Goal: Task Accomplishment & Management: Manage account settings

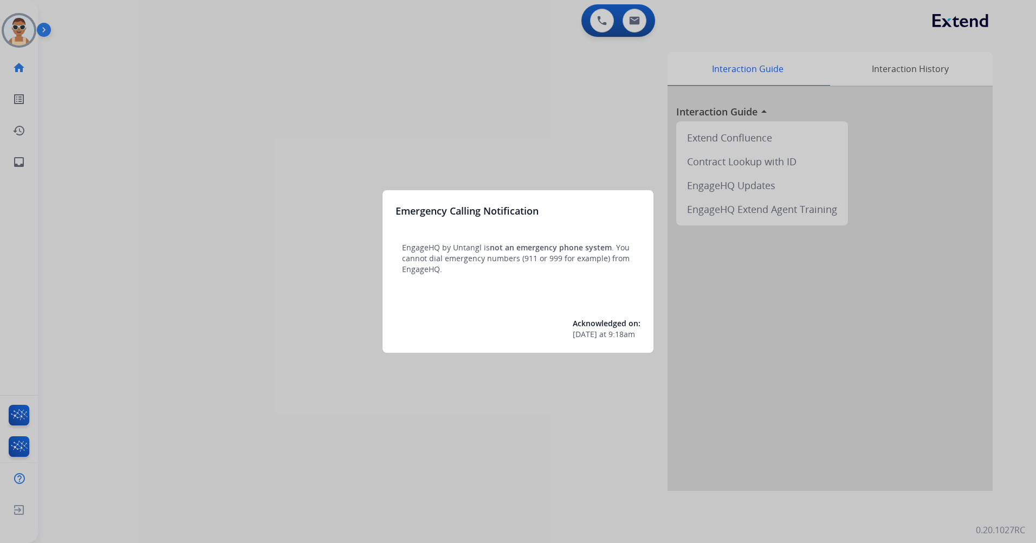
click at [339, 137] on div at bounding box center [518, 271] width 1036 height 543
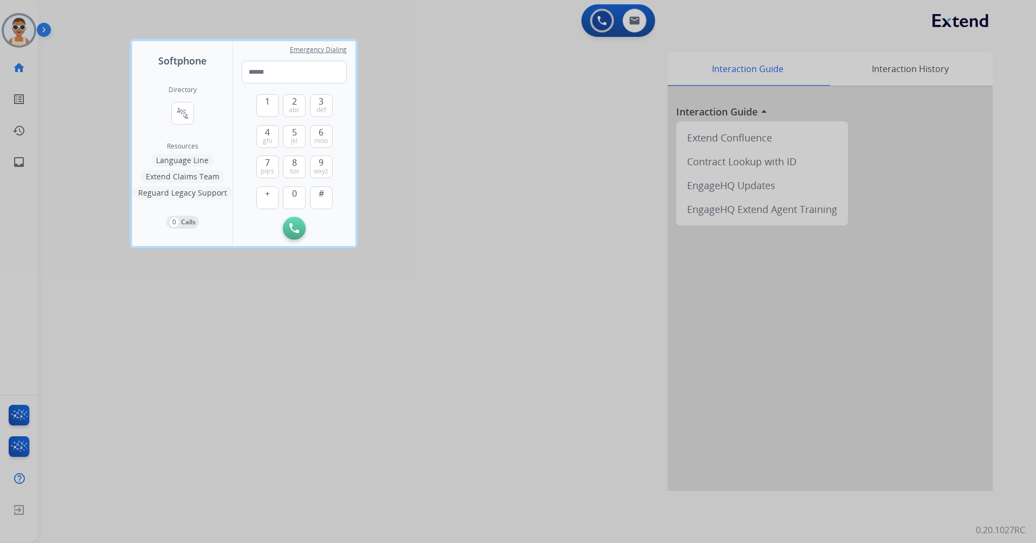
click at [357, 351] on div at bounding box center [518, 271] width 1036 height 543
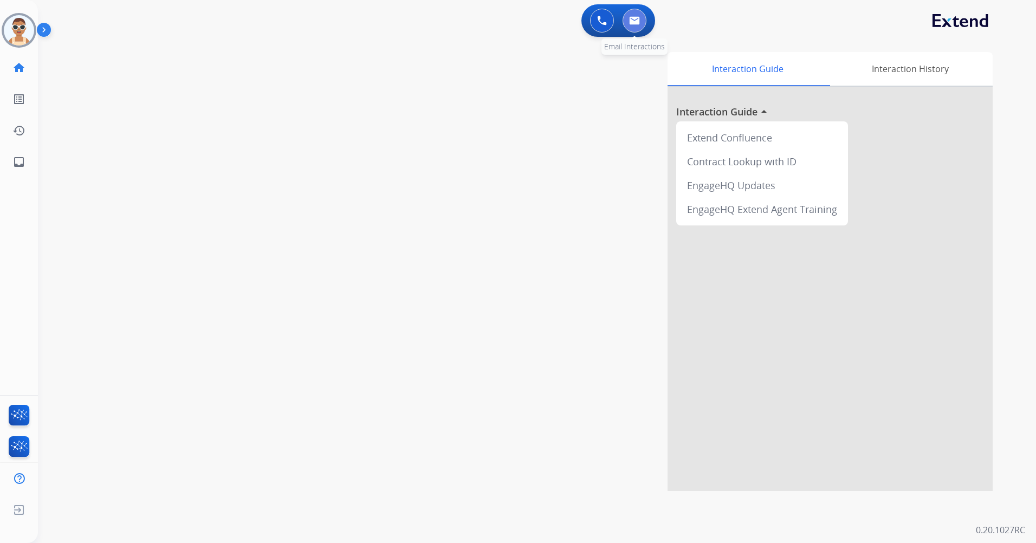
click at [636, 30] on button at bounding box center [635, 21] width 24 height 24
select select "**********"
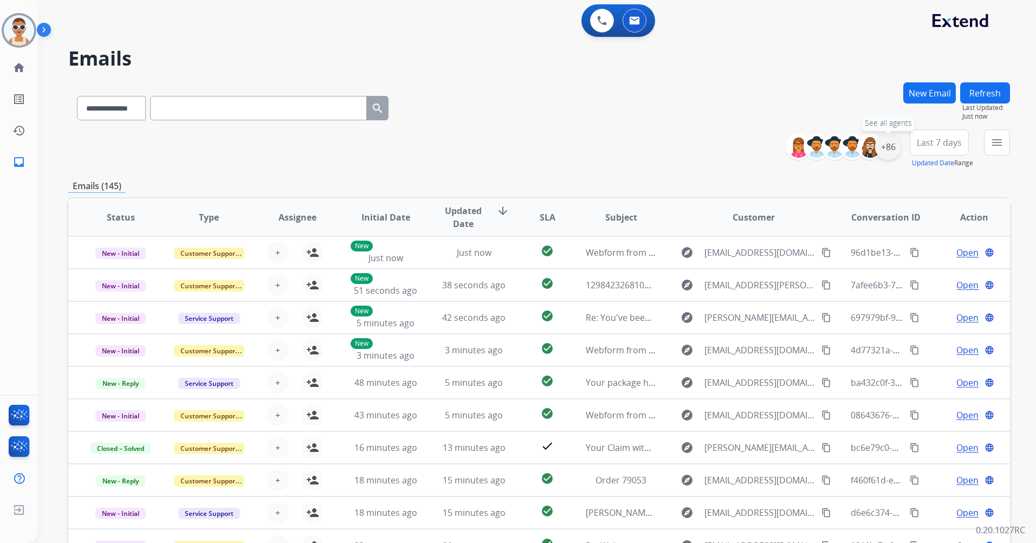
click at [884, 147] on div "+86" at bounding box center [888, 147] width 26 height 26
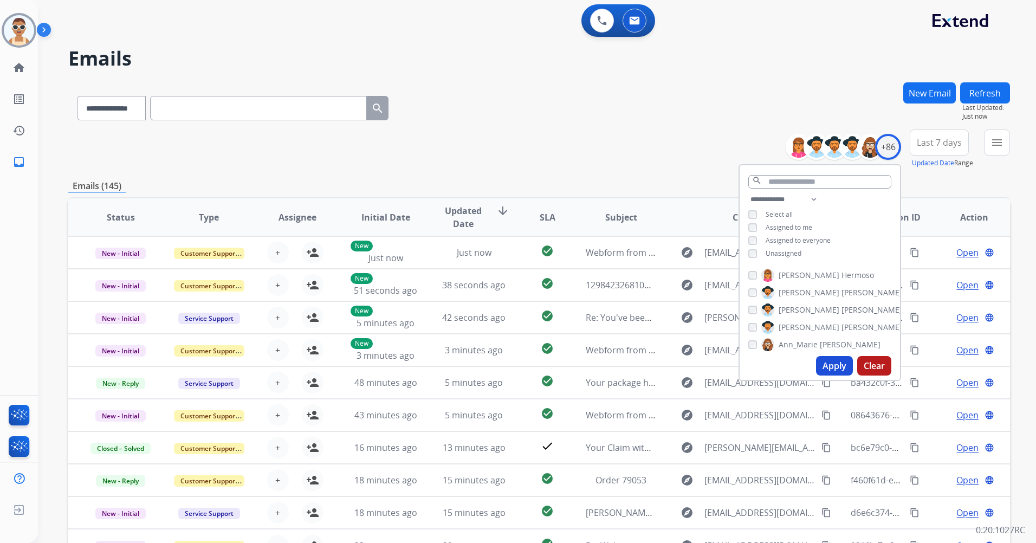
click at [783, 224] on span "Assigned to me" at bounding box center [789, 227] width 47 height 9
click at [835, 358] on button "Apply" at bounding box center [834, 366] width 37 height 20
click at [597, 26] on button at bounding box center [602, 21] width 24 height 24
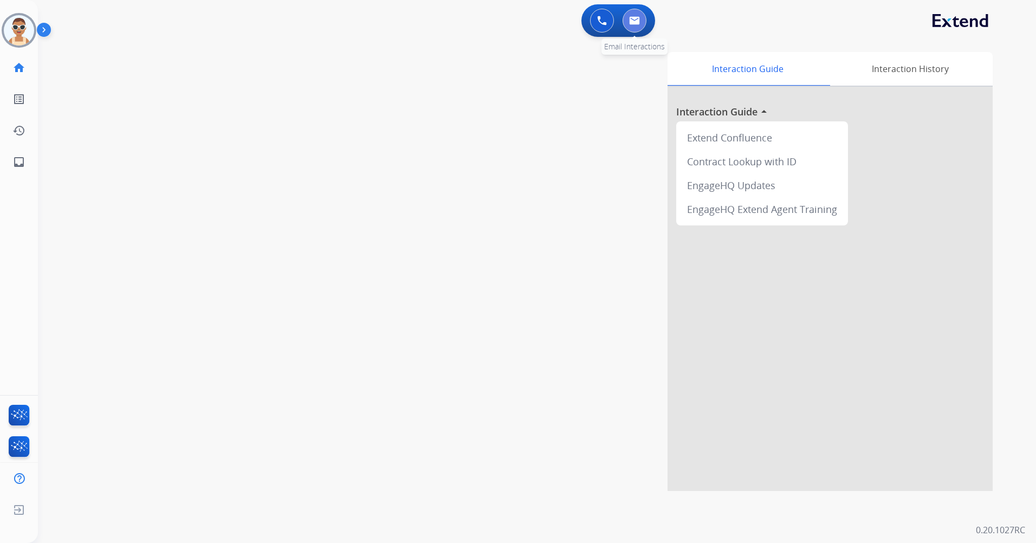
click at [638, 22] on img at bounding box center [634, 20] width 11 height 9
select select "**********"
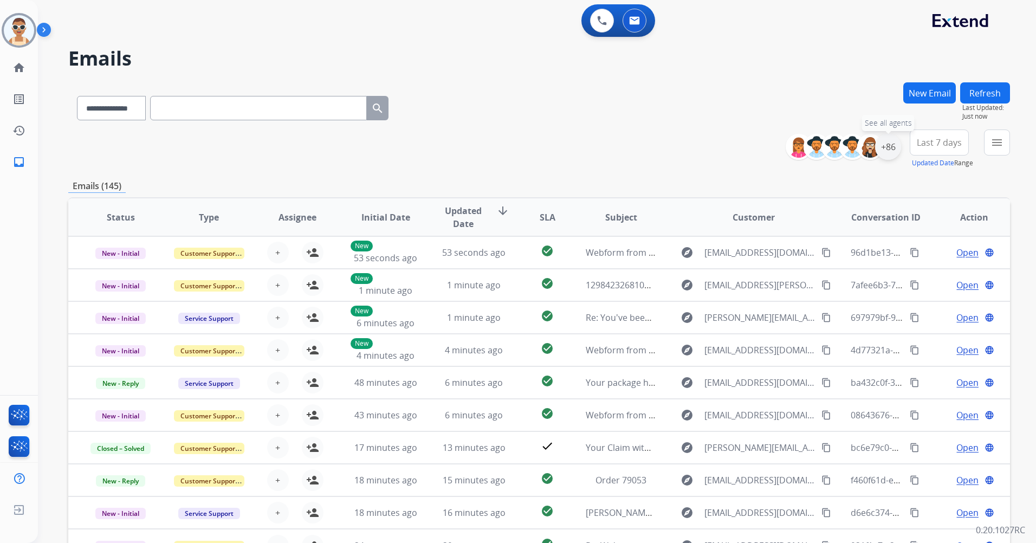
click at [890, 143] on div "+86" at bounding box center [888, 147] width 26 height 26
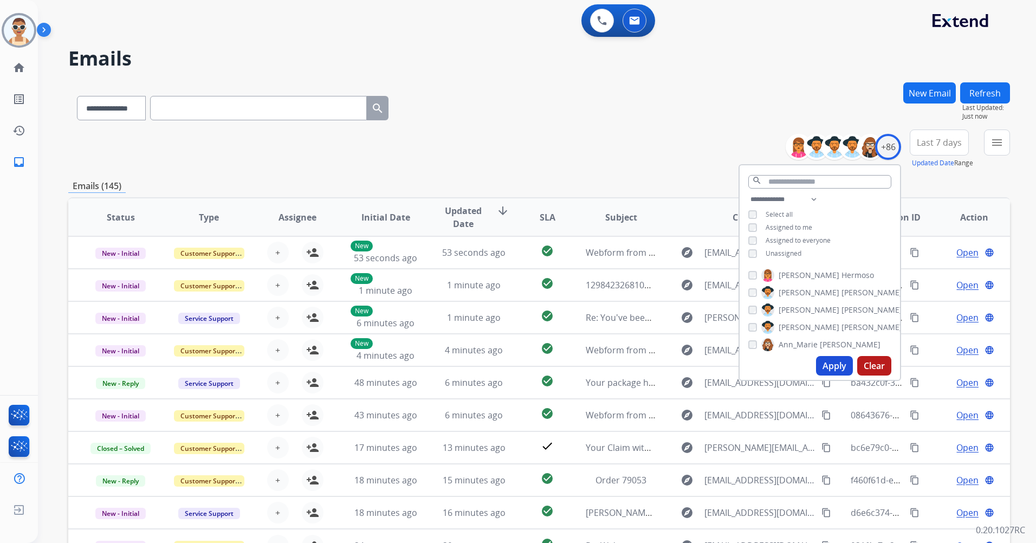
click at [783, 224] on span "Assigned to me" at bounding box center [789, 227] width 47 height 9
click at [826, 359] on button "Apply" at bounding box center [834, 366] width 37 height 20
click at [941, 140] on span "Last 7 days" at bounding box center [939, 142] width 45 height 4
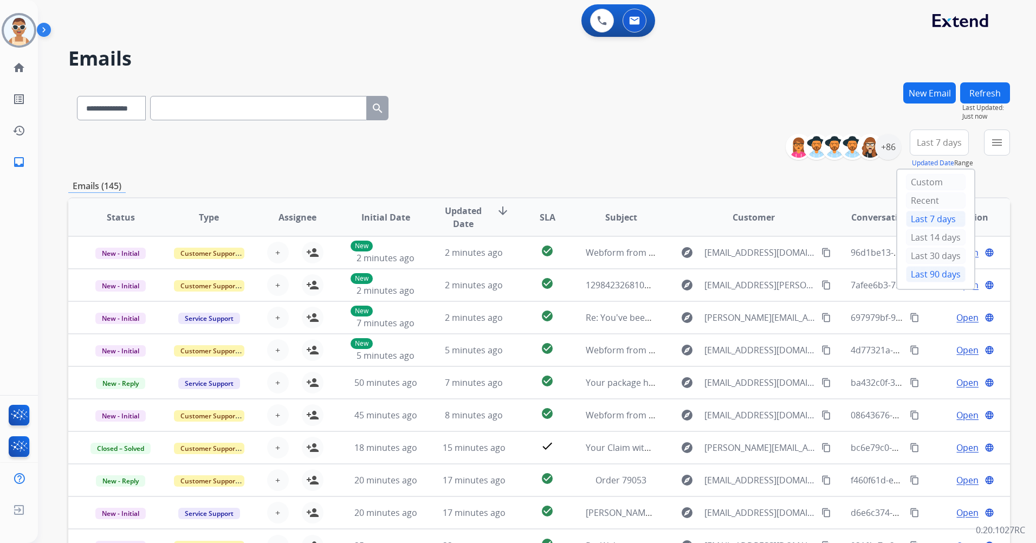
click at [935, 274] on div "Last 90 days" at bounding box center [936, 274] width 60 height 16
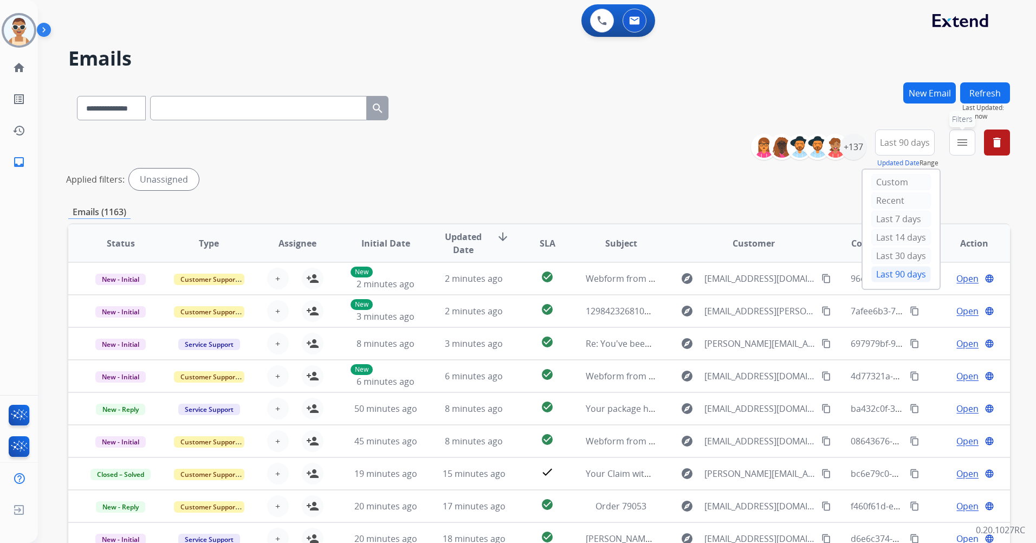
click at [967, 135] on button "menu Filters" at bounding box center [962, 142] width 26 height 26
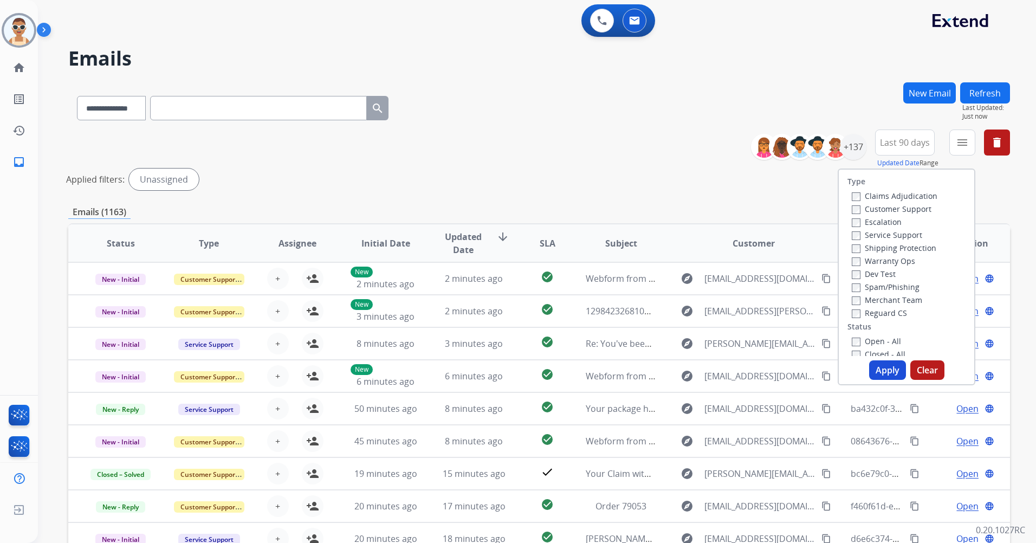
click at [894, 205] on label "Customer Support" at bounding box center [892, 209] width 80 height 10
click at [894, 245] on label "Shipping Protection" at bounding box center [894, 248] width 85 height 10
click at [895, 315] on label "Reguard CS" at bounding box center [879, 313] width 55 height 10
click at [883, 261] on label "New - Initial" at bounding box center [880, 259] width 57 height 10
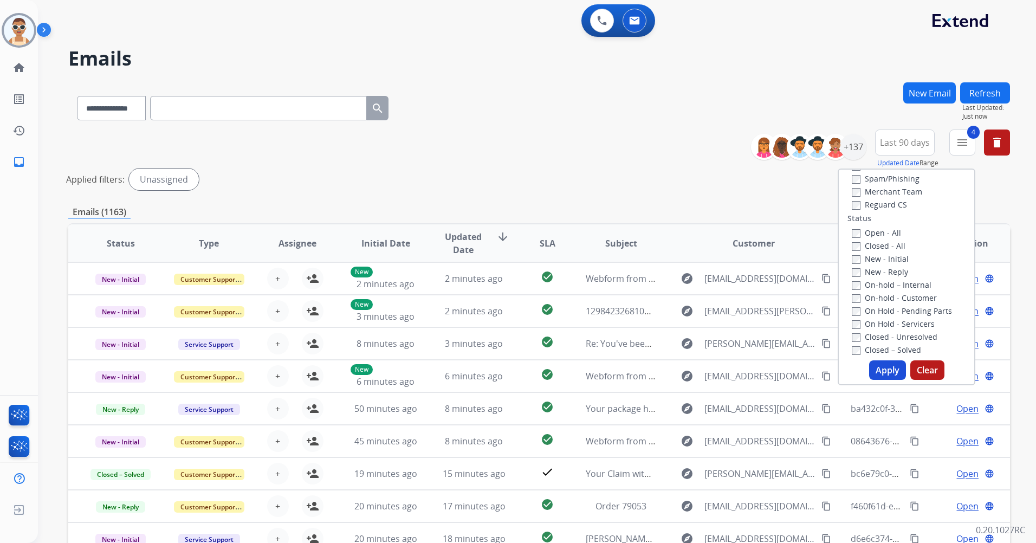
click at [881, 373] on button "Apply" at bounding box center [887, 370] width 37 height 20
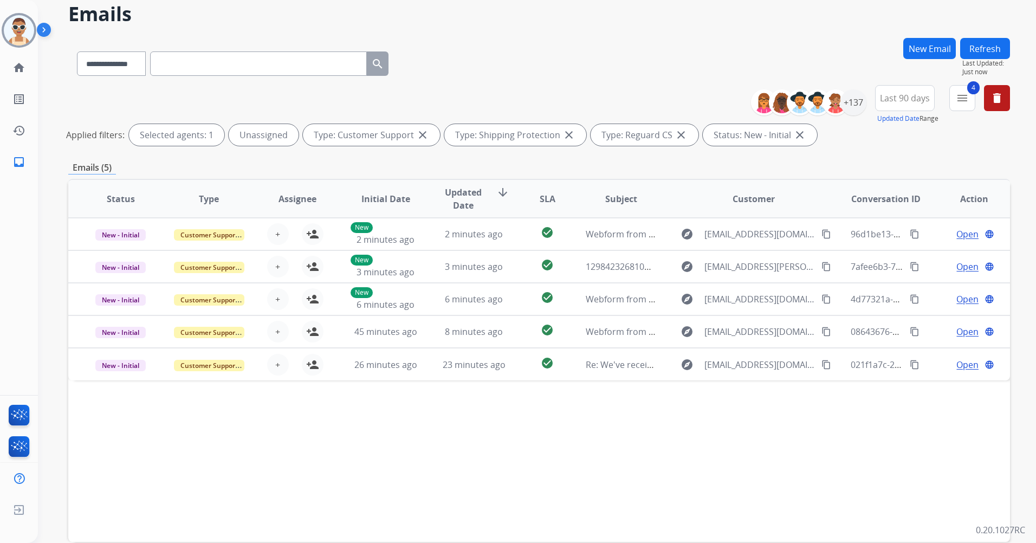
scroll to position [100, 0]
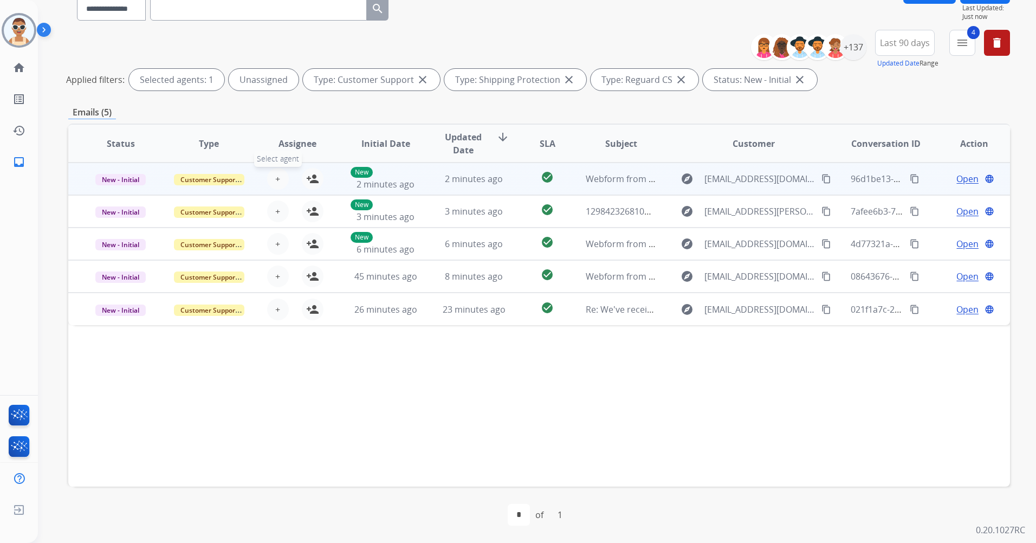
click at [278, 179] on span "+" at bounding box center [277, 178] width 5 height 13
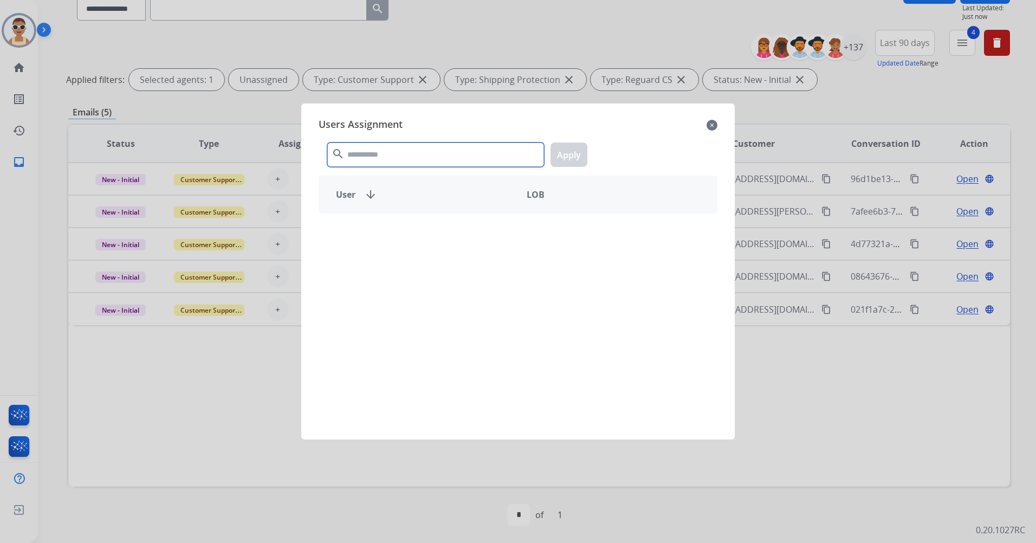
click at [412, 159] on input "text" at bounding box center [435, 154] width 217 height 24
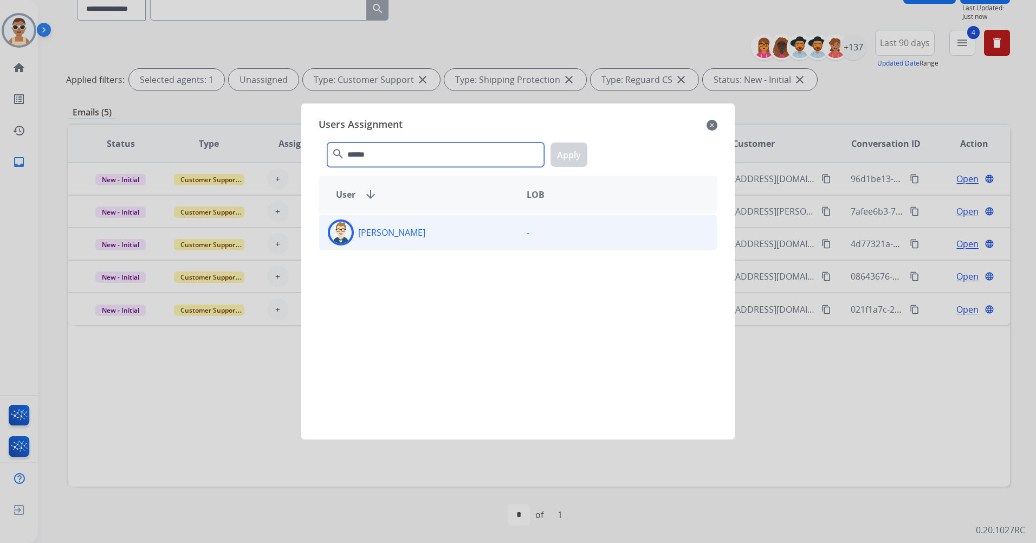
type input "******"
click at [542, 224] on div "-" at bounding box center [617, 232] width 199 height 26
click at [574, 151] on button "Apply" at bounding box center [568, 154] width 37 height 24
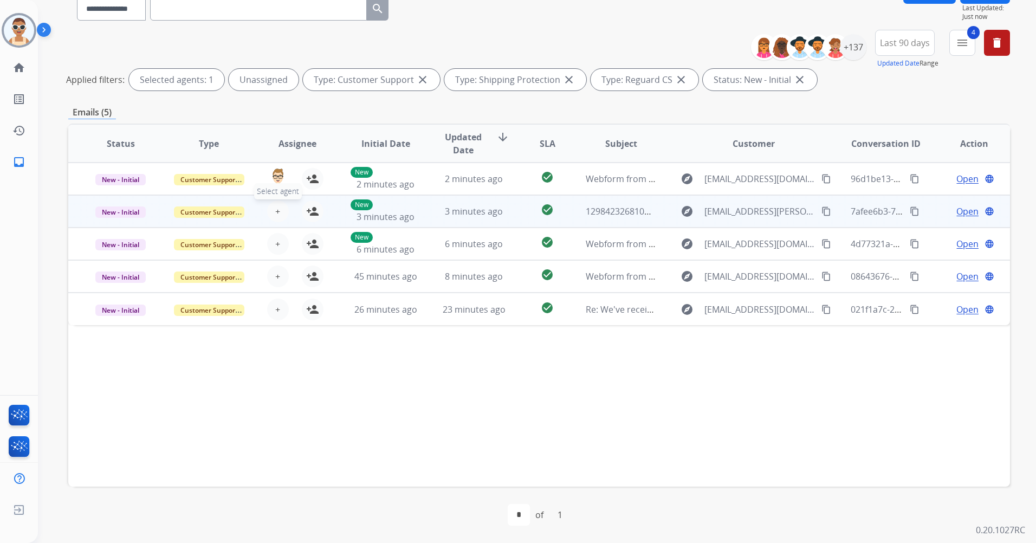
click at [276, 211] on span "+" at bounding box center [277, 211] width 5 height 13
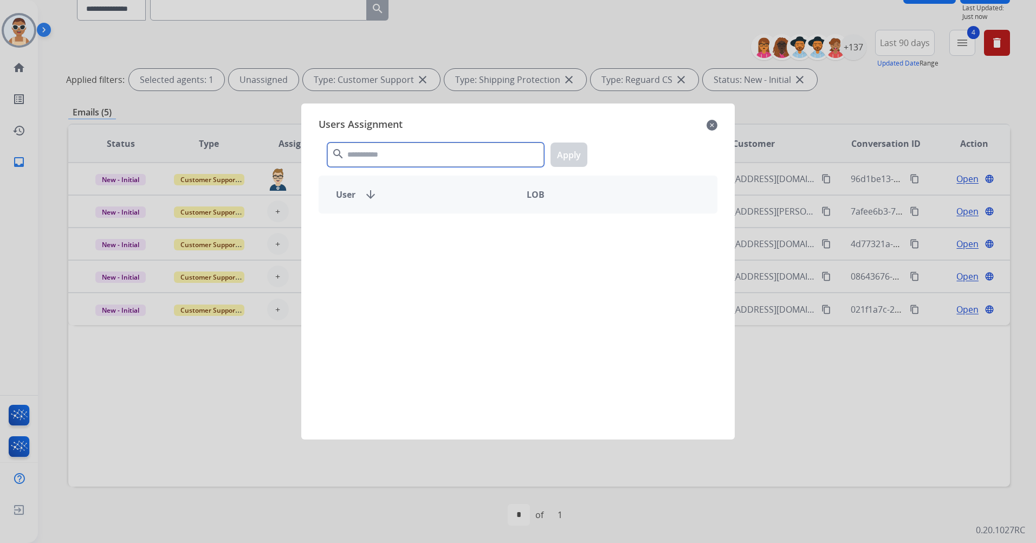
click at [375, 162] on input "text" at bounding box center [435, 154] width 217 height 24
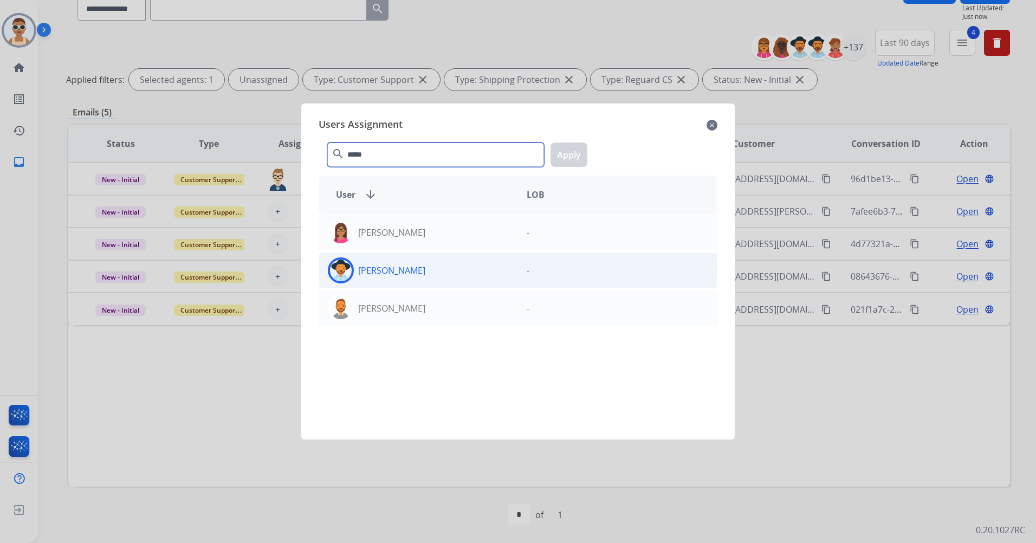
type input "*****"
click at [418, 287] on div "[PERSON_NAME] -" at bounding box center [518, 270] width 399 height 36
drag, startPoint x: 418, startPoint y: 287, endPoint x: 579, endPoint y: 148, distance: 213.2
click at [579, 148] on button "Apply" at bounding box center [568, 154] width 37 height 24
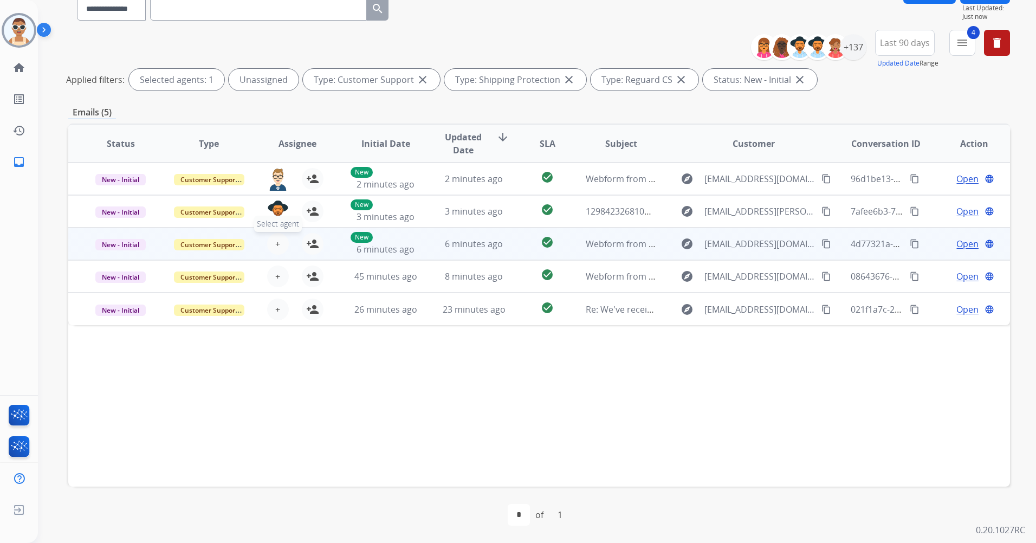
click at [270, 241] on button "+ Select agent" at bounding box center [278, 244] width 22 height 22
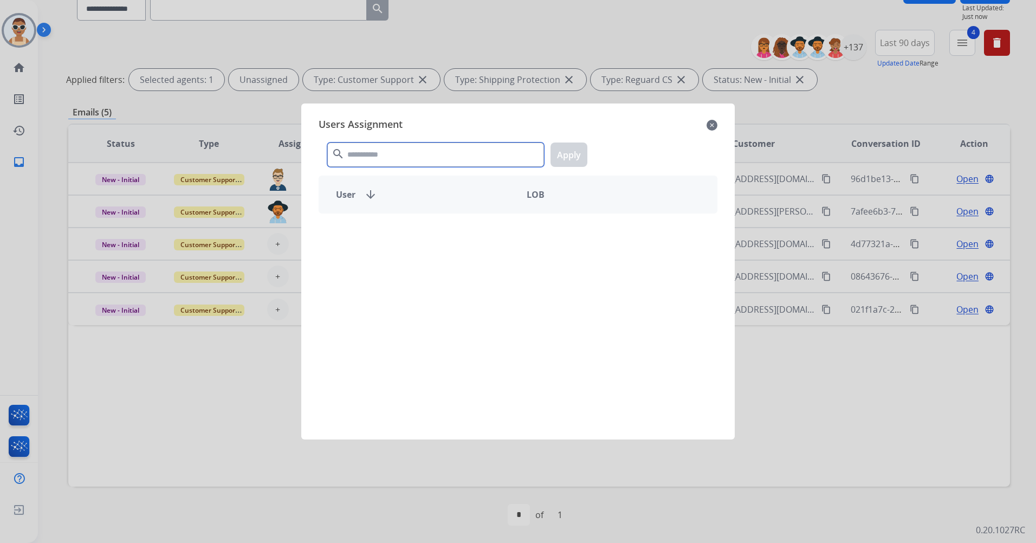
click at [386, 161] on input "text" at bounding box center [435, 154] width 217 height 24
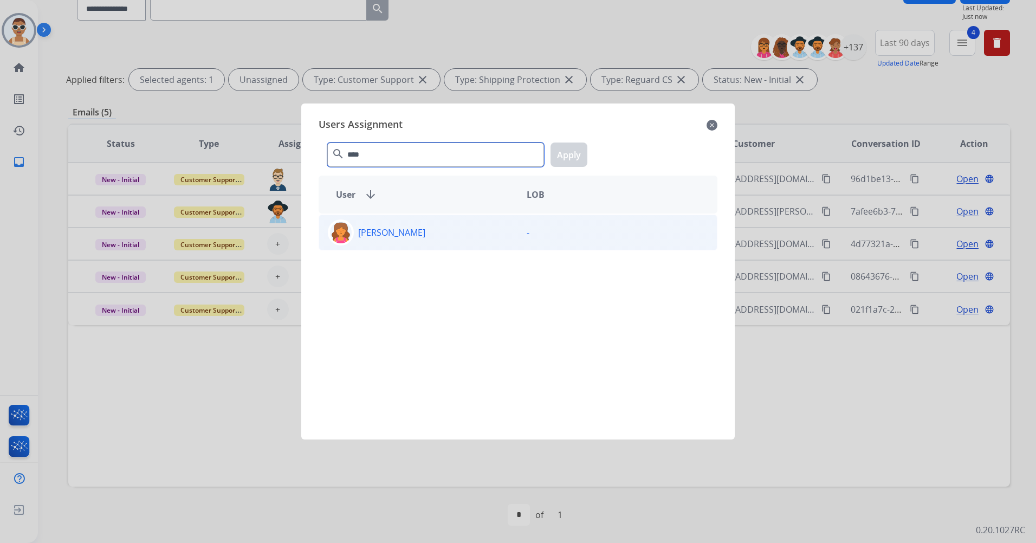
type input "****"
drag, startPoint x: 414, startPoint y: 241, endPoint x: 439, endPoint y: 229, distance: 27.9
click at [414, 241] on div "[PERSON_NAME]" at bounding box center [418, 232] width 199 height 26
click at [573, 159] on button "Apply" at bounding box center [568, 154] width 37 height 24
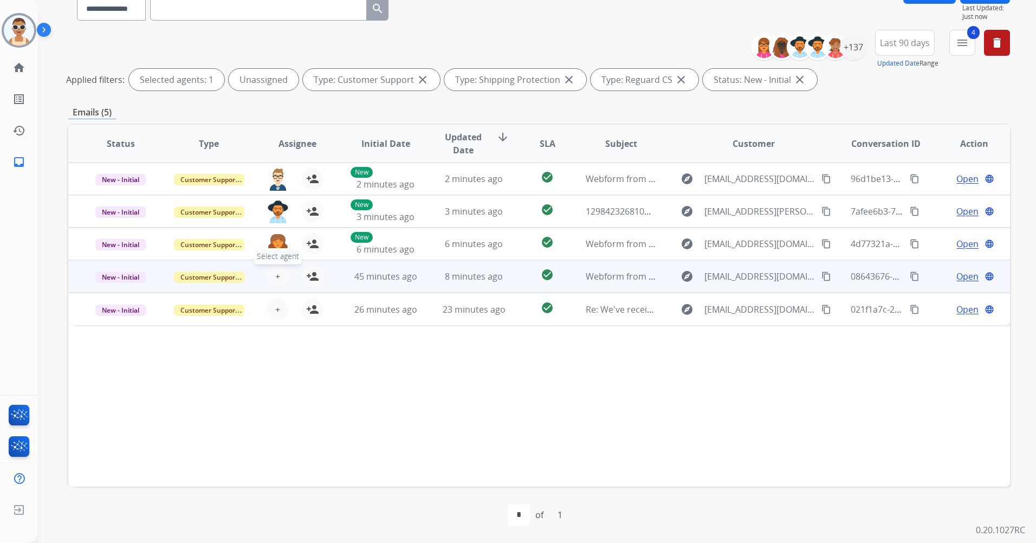
click at [272, 273] on button "+ Select agent" at bounding box center [278, 276] width 22 height 22
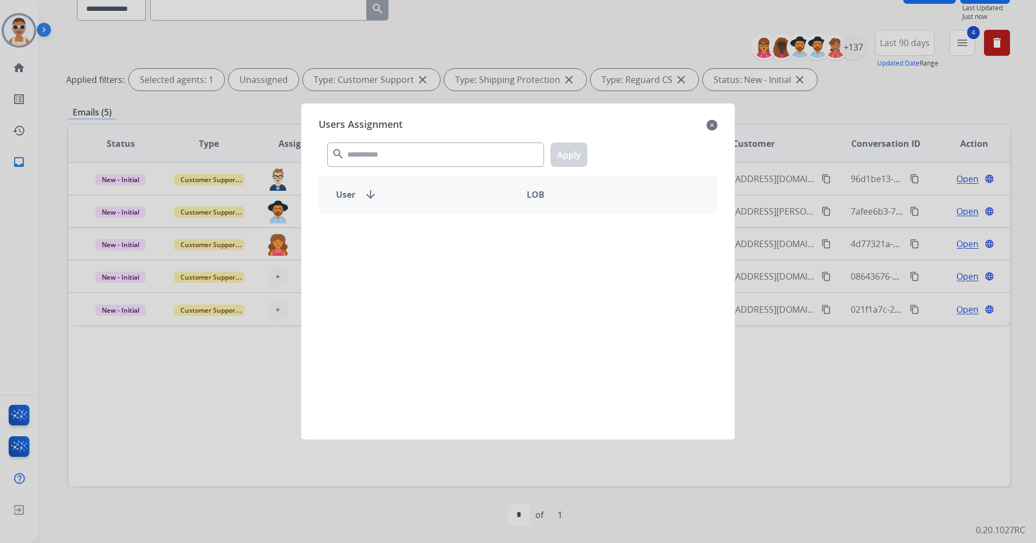
click at [386, 136] on div "search Apply" at bounding box center [518, 152] width 399 height 37
click at [386, 142] on div "search Apply" at bounding box center [518, 152] width 399 height 37
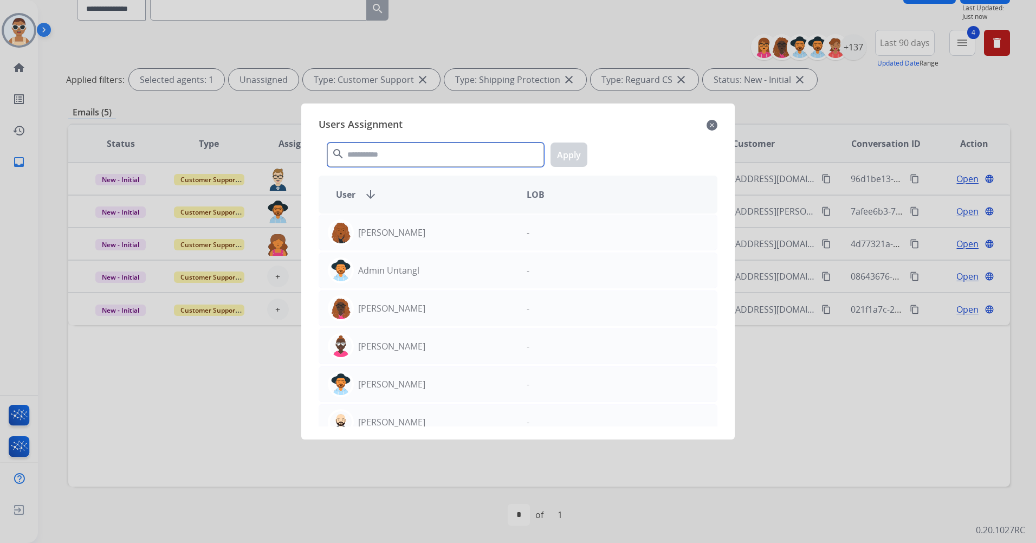
click at [381, 150] on input "text" at bounding box center [435, 154] width 217 height 24
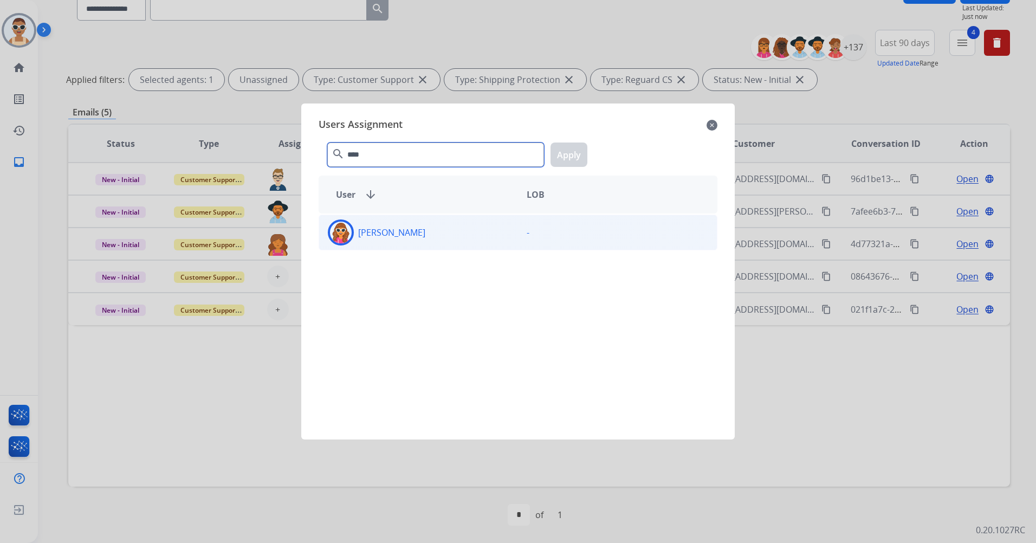
type input "****"
click at [409, 241] on div "[PERSON_NAME]" at bounding box center [418, 232] width 199 height 26
click at [572, 156] on button "Apply" at bounding box center [568, 154] width 37 height 24
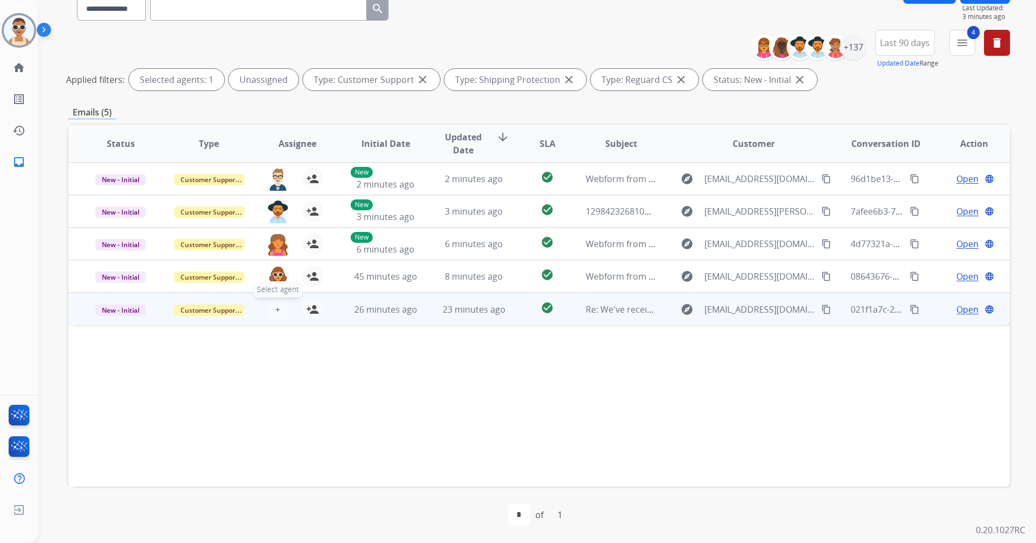
click at [271, 313] on button "+ Select agent" at bounding box center [278, 310] width 22 height 22
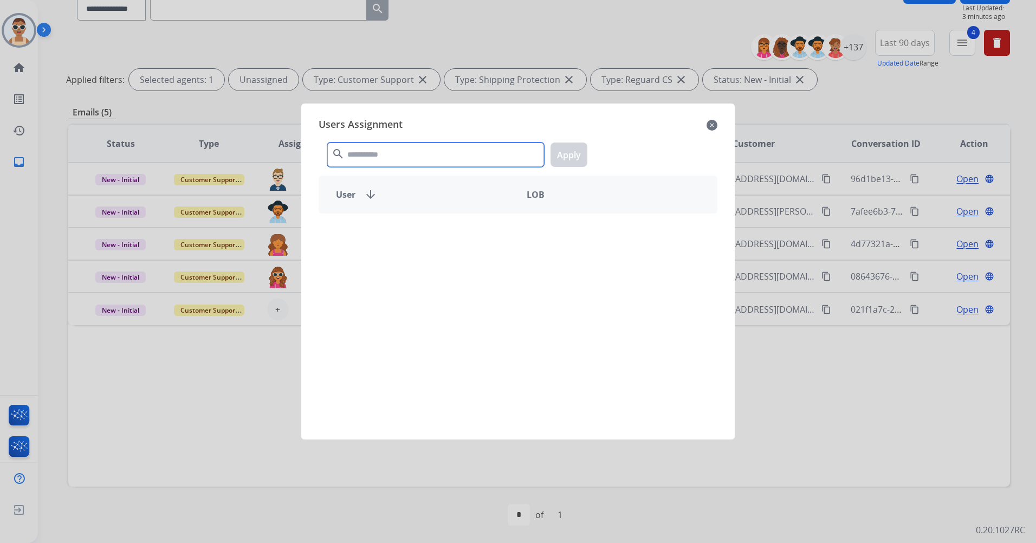
click at [431, 142] on input "text" at bounding box center [435, 154] width 217 height 24
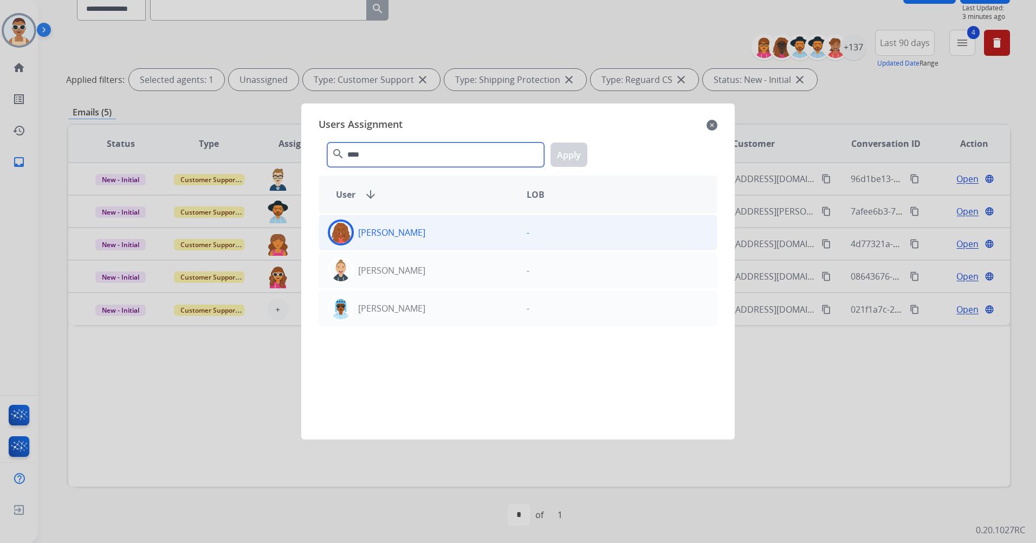
type input "****"
click at [435, 241] on div "[PERSON_NAME]" at bounding box center [418, 232] width 199 height 26
click at [577, 148] on button "Apply" at bounding box center [568, 154] width 37 height 24
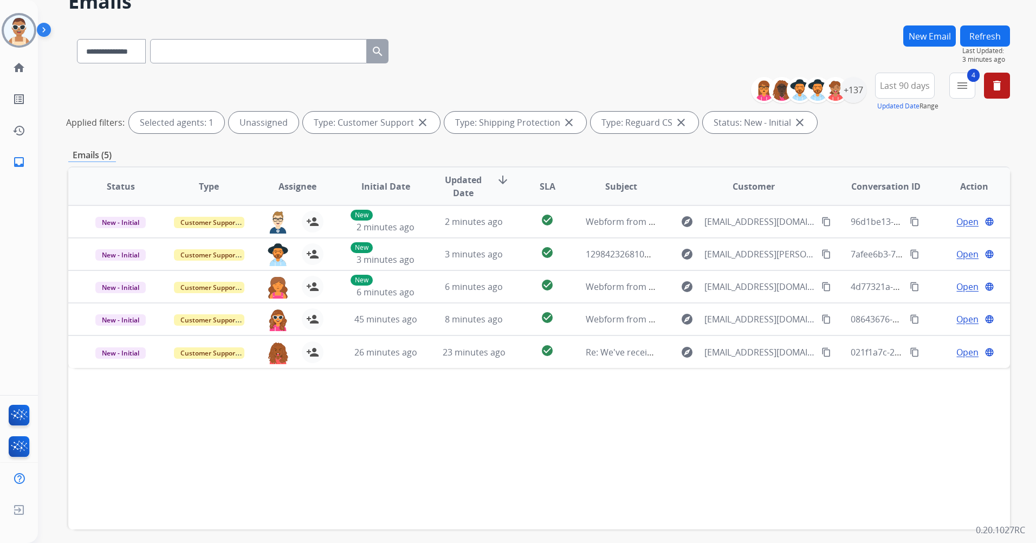
scroll to position [0, 0]
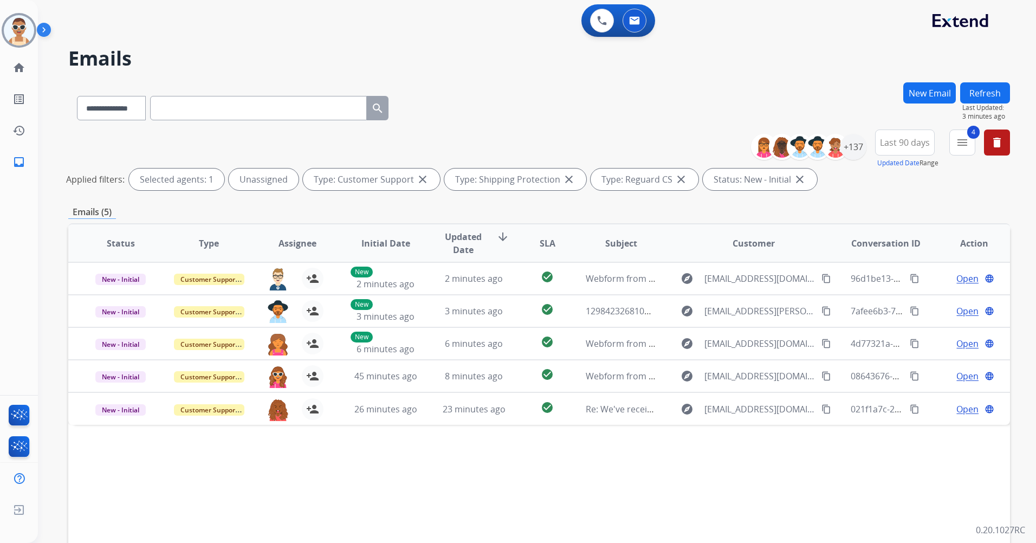
drag, startPoint x: 981, startPoint y: 98, endPoint x: 988, endPoint y: 95, distance: 7.5
click at [981, 97] on button "Refresh" at bounding box center [985, 92] width 50 height 21
